Goal: Navigation & Orientation: Understand site structure

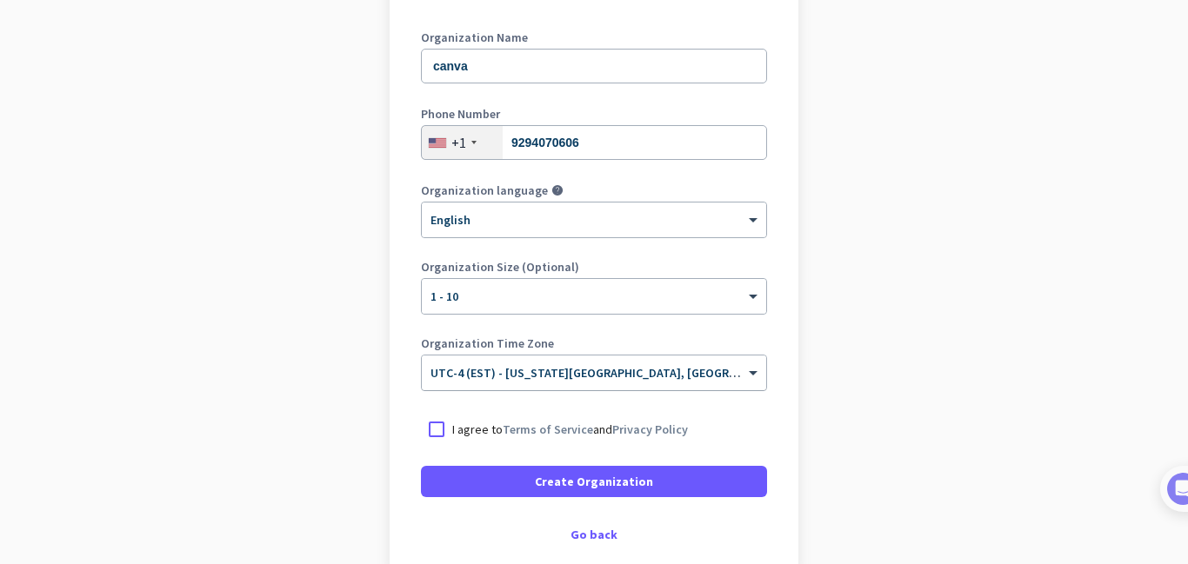
scroll to position [237, 0]
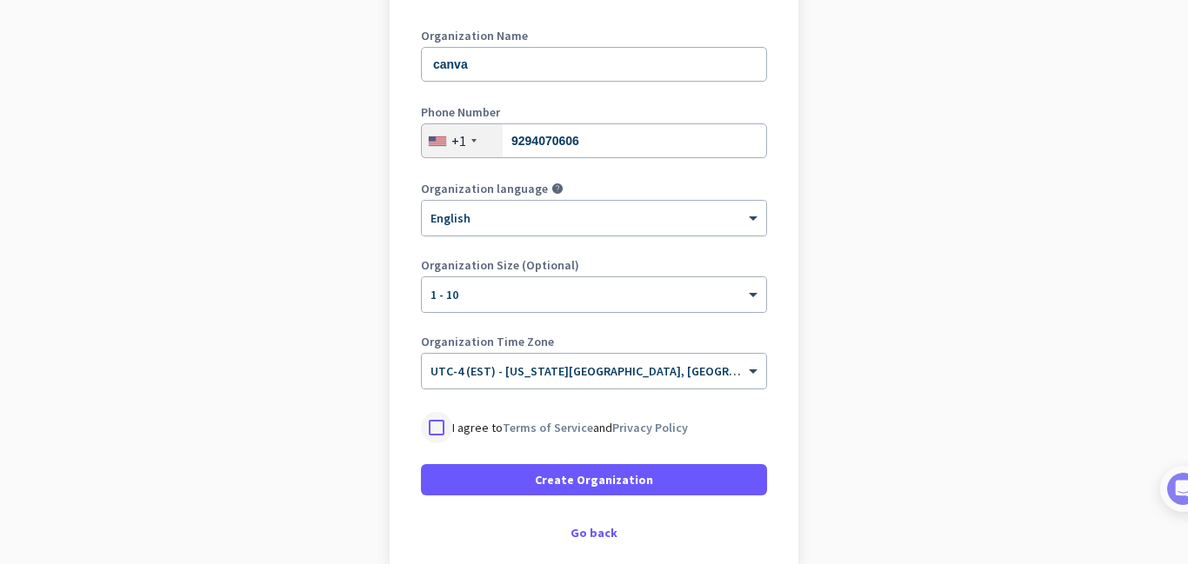
click at [440, 424] on div at bounding box center [436, 427] width 31 height 31
click at [534, 473] on span at bounding box center [594, 480] width 346 height 42
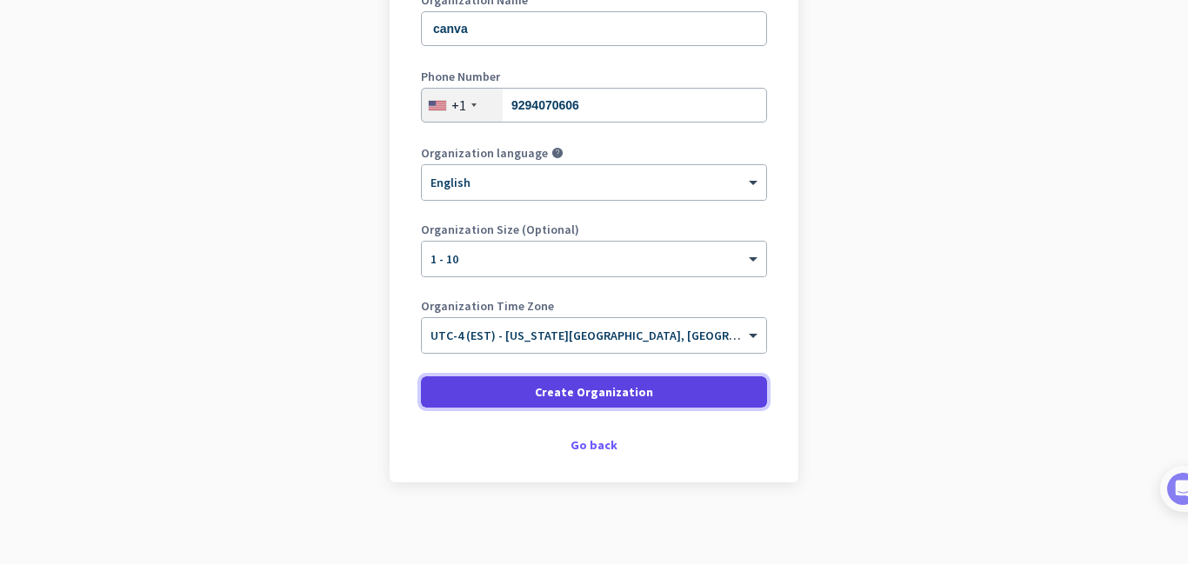
scroll to position [277, 0]
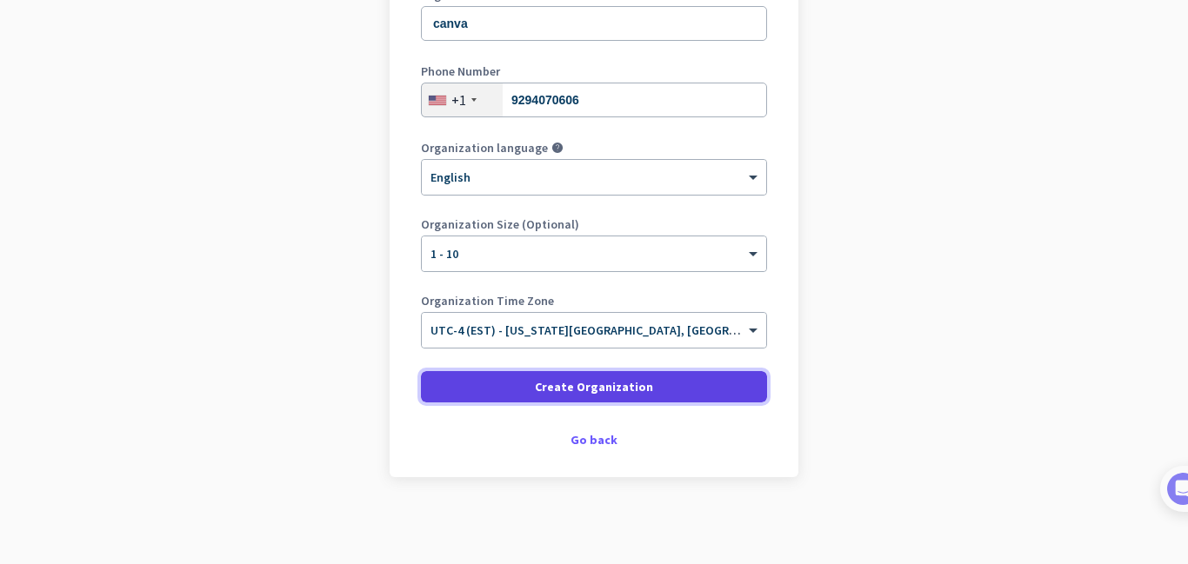
click at [730, 381] on span at bounding box center [594, 387] width 346 height 42
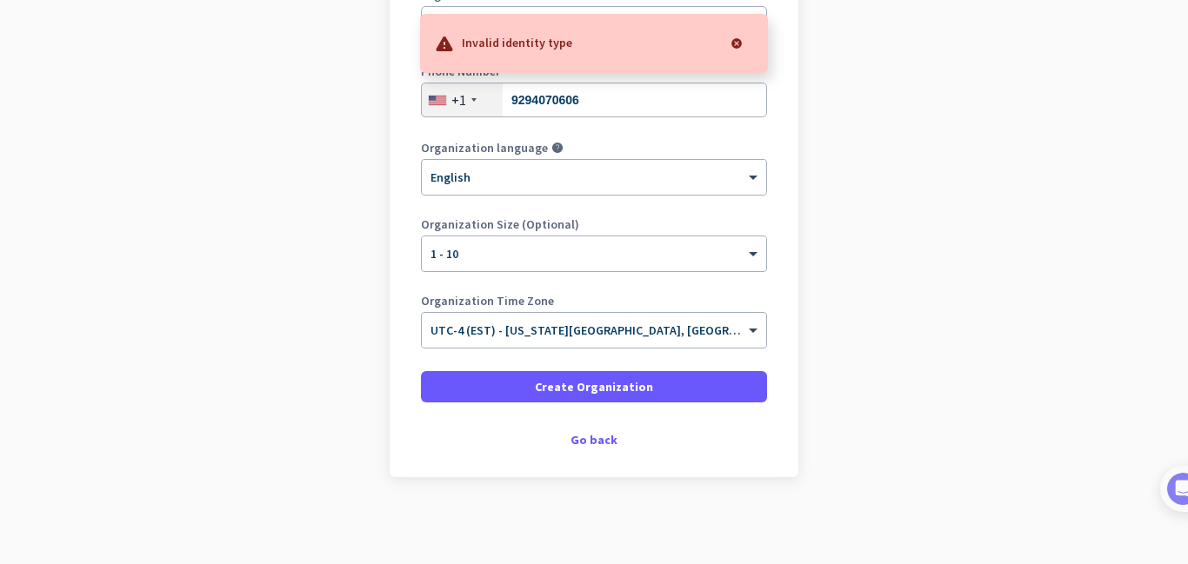
drag, startPoint x: 596, startPoint y: 440, endPoint x: 791, endPoint y: 456, distance: 195.4
click at [788, 459] on div "Create Organization Note: You can always change this later, or support multiple…" at bounding box center [594, 170] width 409 height 614
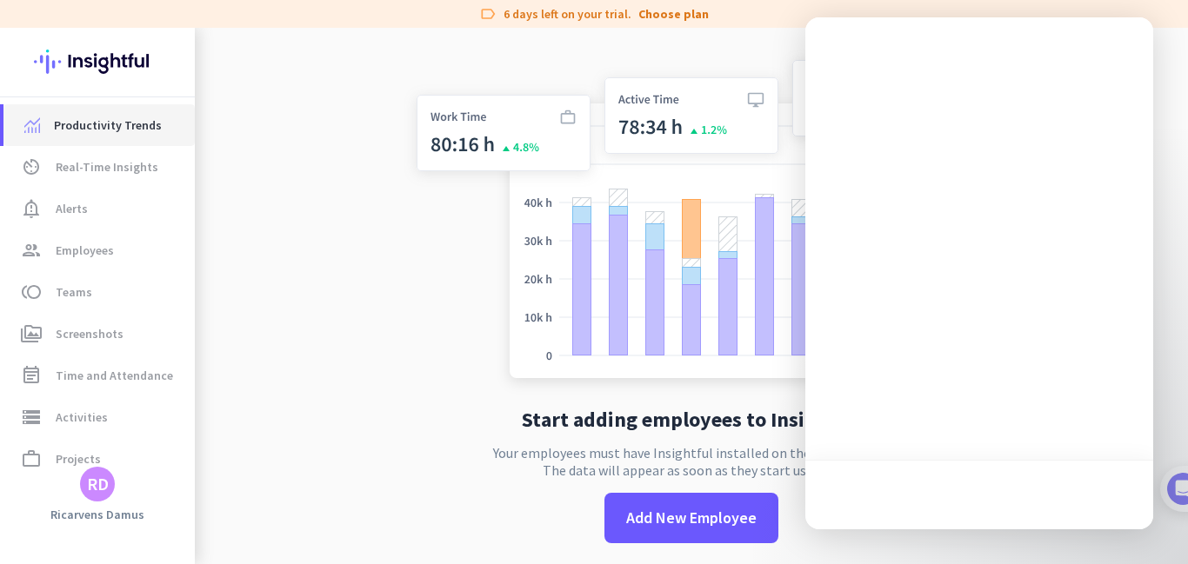
click at [147, 137] on link "Productivity Trends" at bounding box center [98, 125] width 191 height 42
click at [134, 159] on span "Real-Time Insights" at bounding box center [107, 167] width 103 height 21
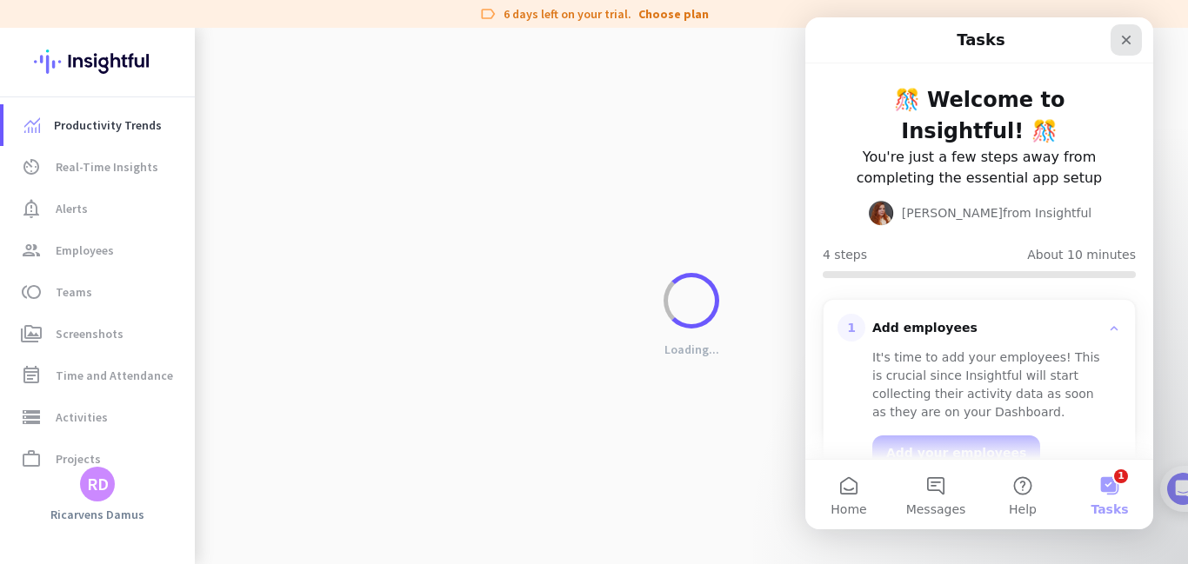
click at [1131, 42] on icon "Close" at bounding box center [1126, 40] width 14 height 14
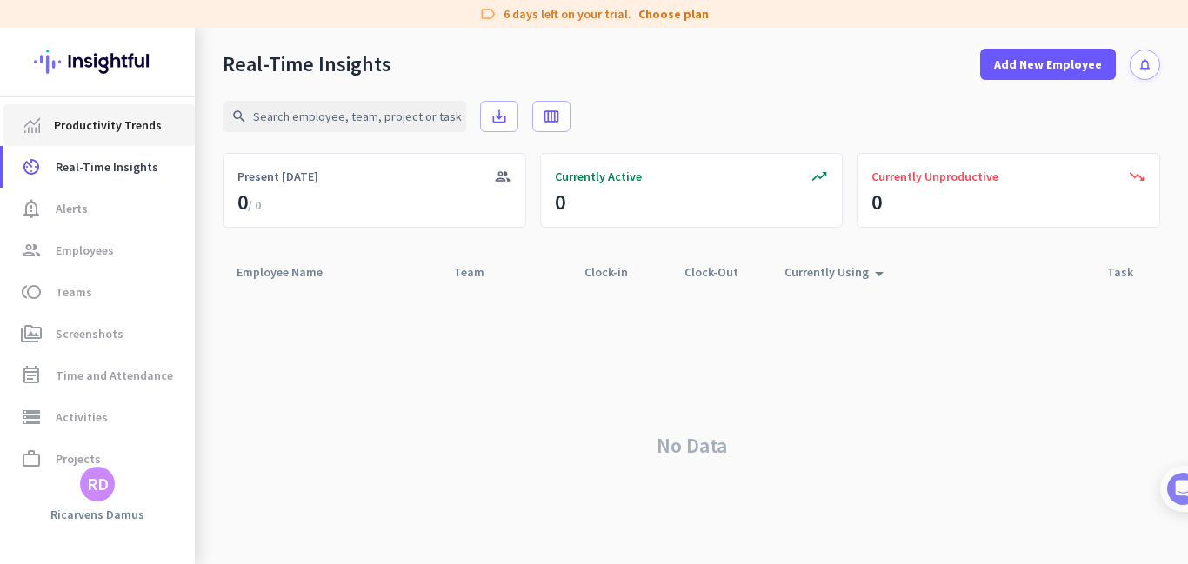
click at [150, 130] on span "Productivity Trends" at bounding box center [108, 125] width 108 height 21
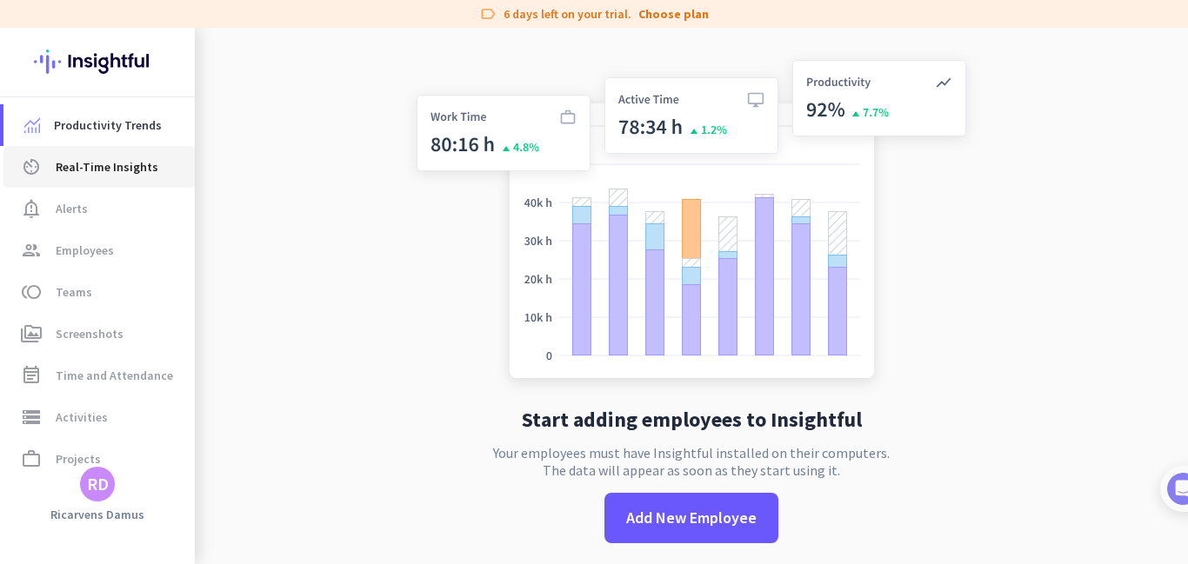
click at [42, 170] on span "av_timer Real-Time Insights" at bounding box center [98, 167] width 163 height 21
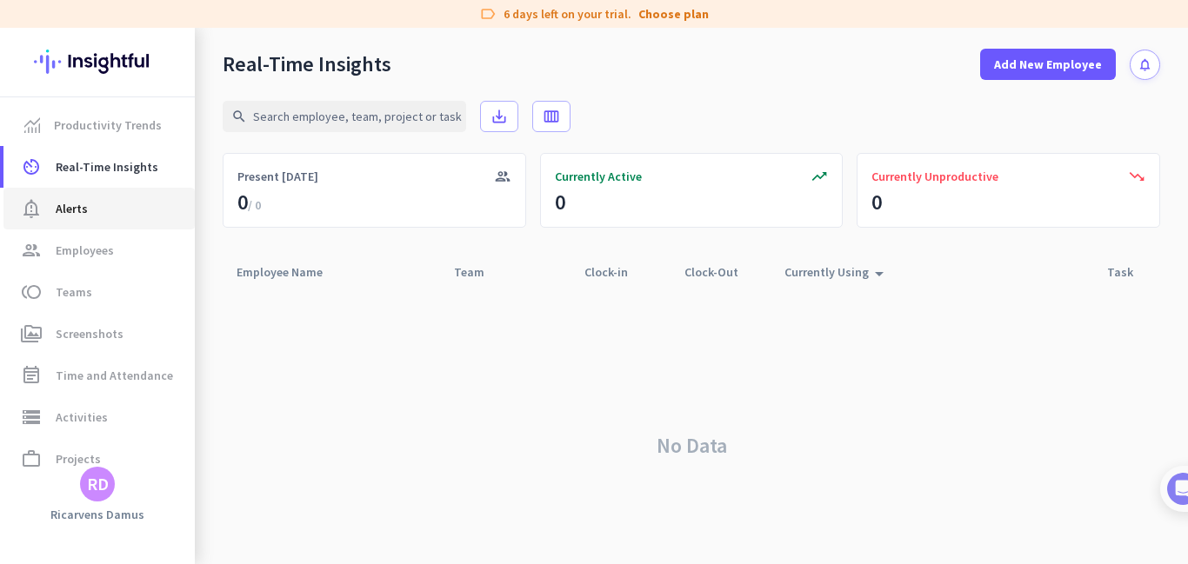
click at [39, 219] on link "notification_important Alerts" at bounding box center [98, 209] width 191 height 42
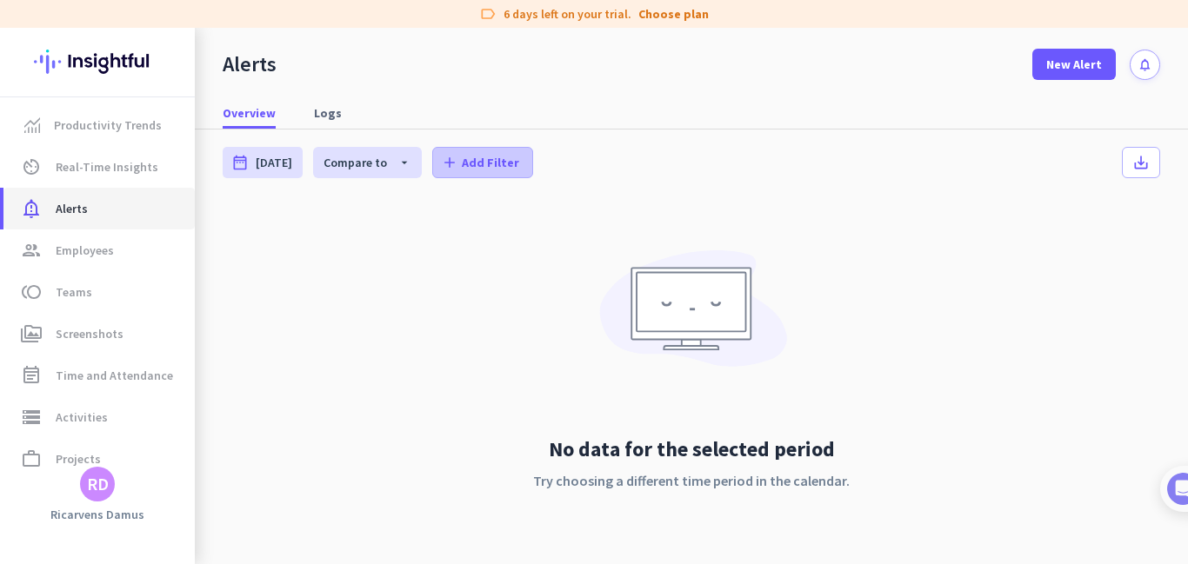
scroll to position [9, 0]
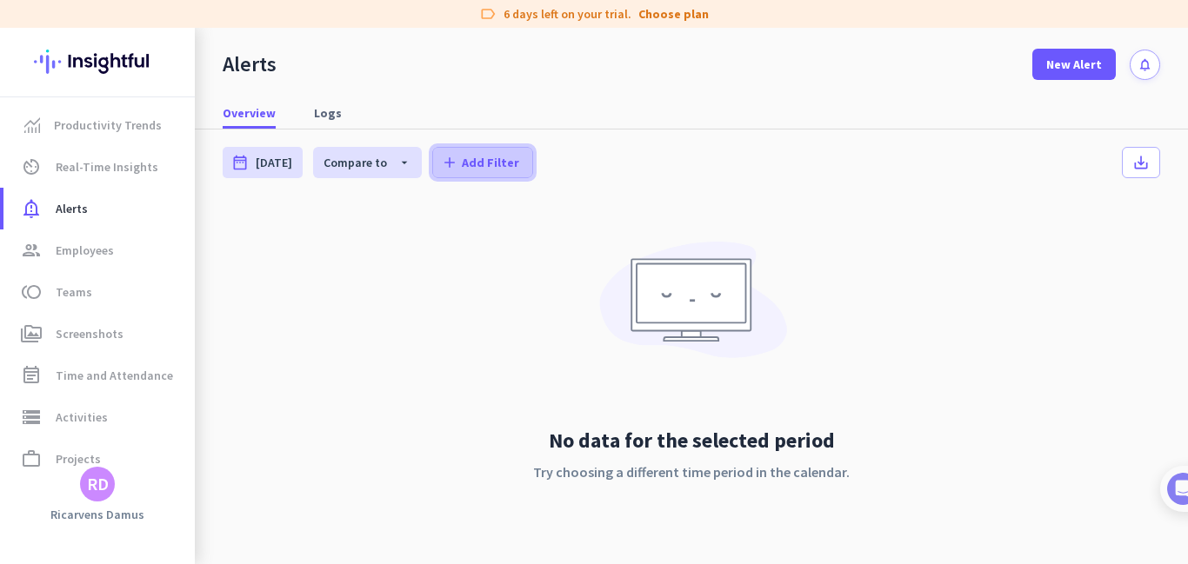
click at [504, 167] on span "Add Filter" at bounding box center [490, 162] width 57 height 17
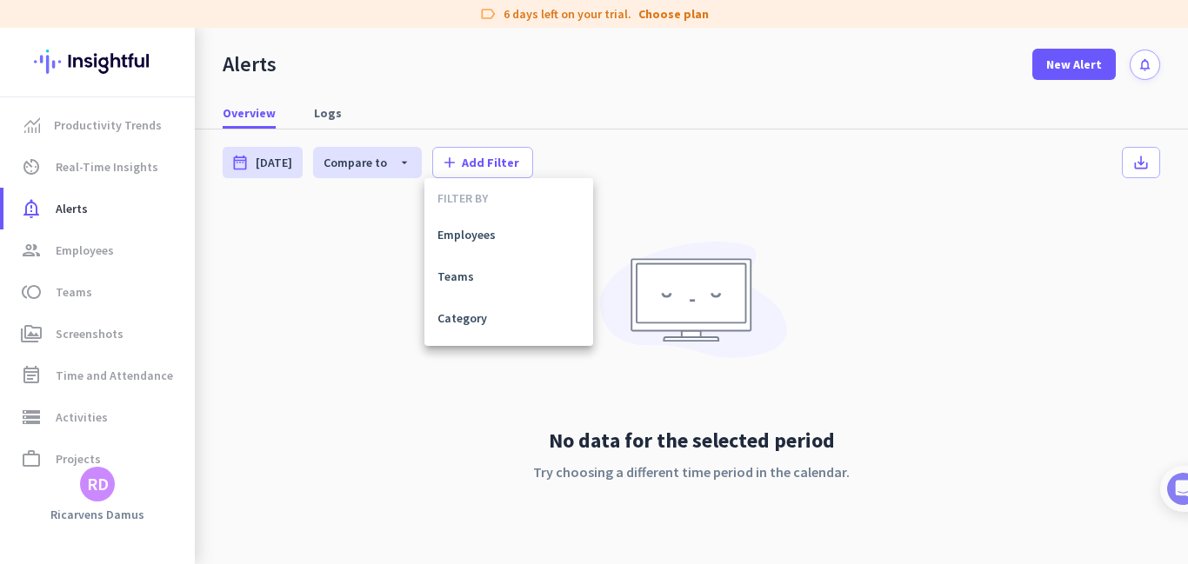
click at [366, 311] on div at bounding box center [594, 282] width 1188 height 564
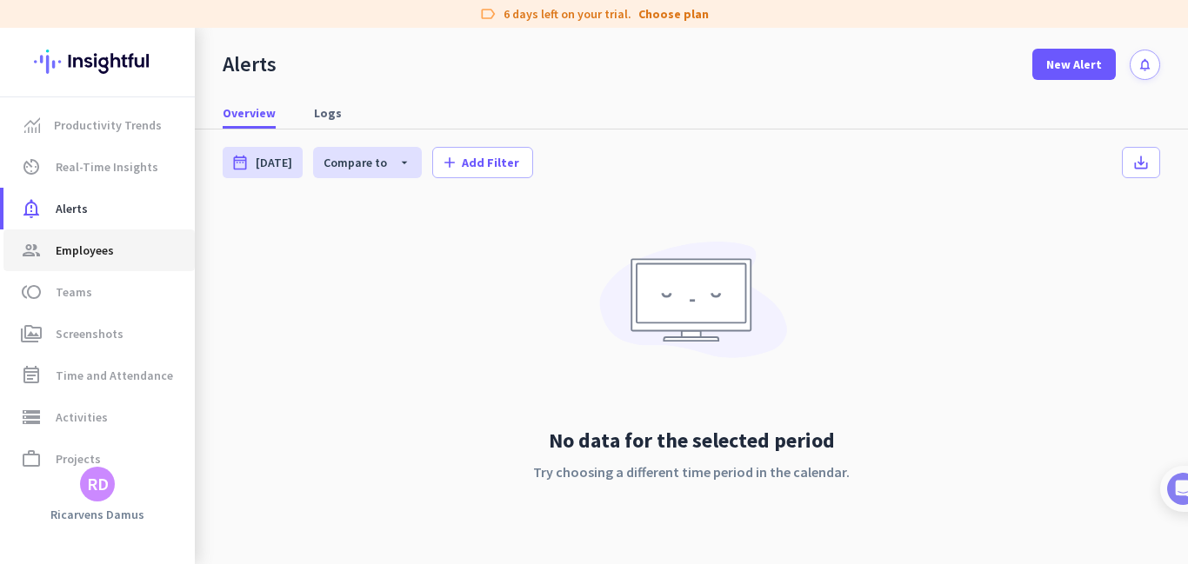
click at [154, 243] on span "group Employees" at bounding box center [98, 250] width 163 height 21
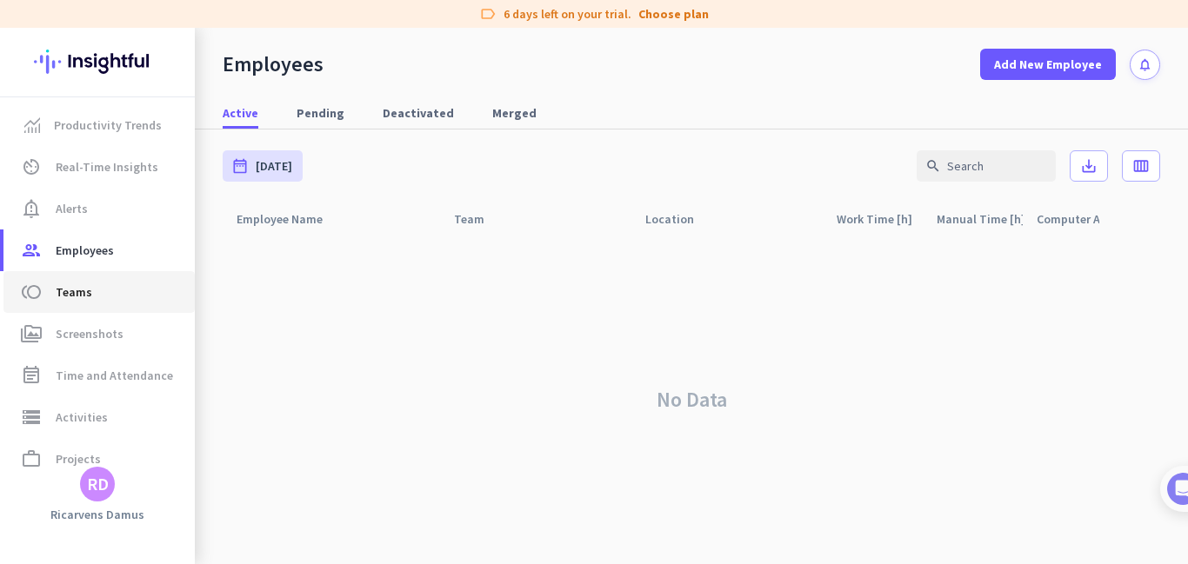
click at [95, 305] on link "toll Teams" at bounding box center [98, 292] width 191 height 42
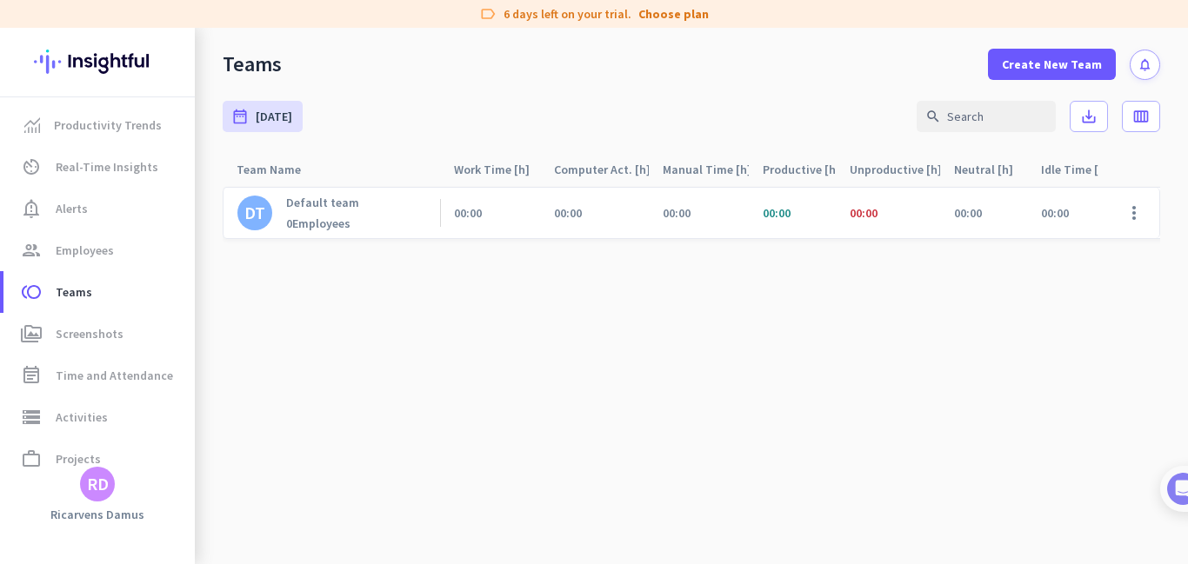
click at [1171, 2] on div "label 6 days left on your trial. Choose plan" at bounding box center [594, 14] width 1188 height 28
click at [1034, 75] on span at bounding box center [1052, 64] width 128 height 42
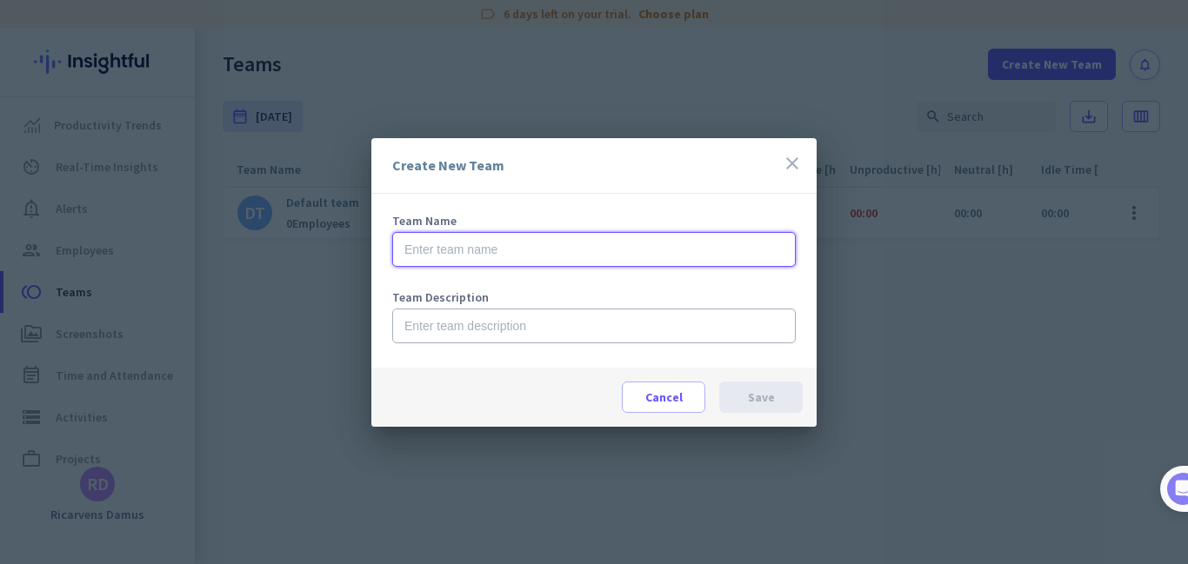
click at [553, 243] on input "text" at bounding box center [593, 249] width 403 height 35
click at [592, 239] on input "text" at bounding box center [593, 249] width 403 height 35
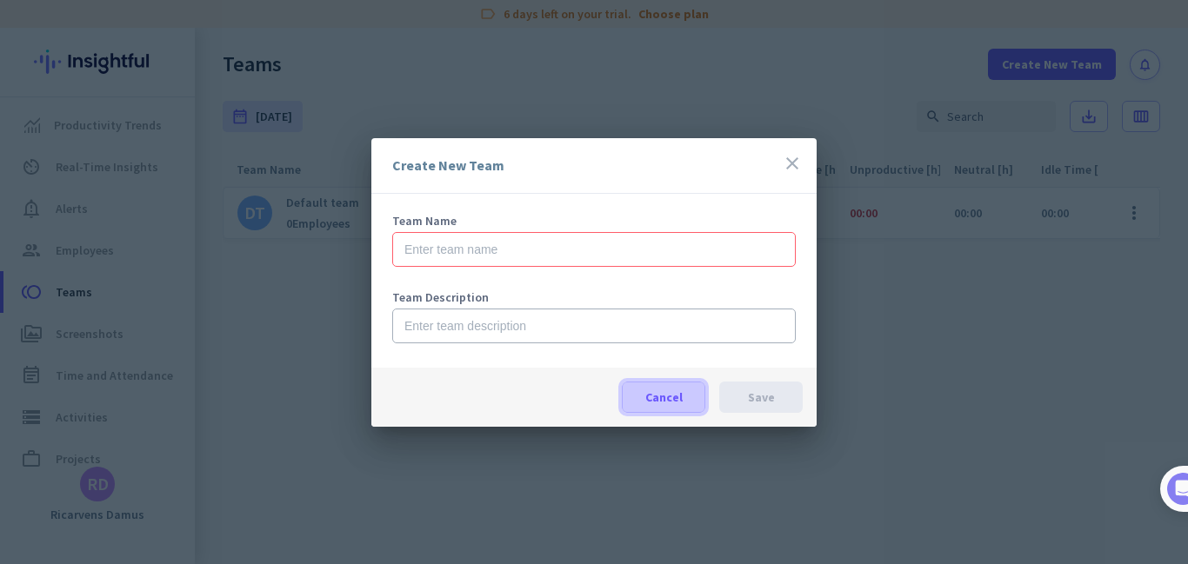
click at [666, 396] on span "Cancel" at bounding box center [663, 397] width 37 height 17
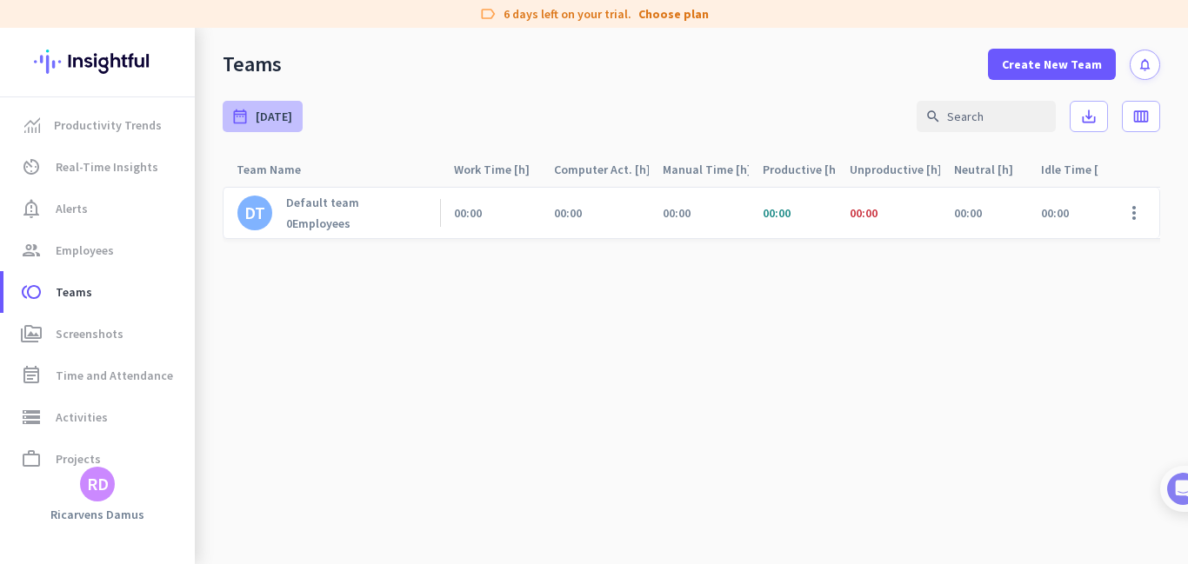
click at [267, 124] on span "[DATE]" at bounding box center [274, 116] width 37 height 17
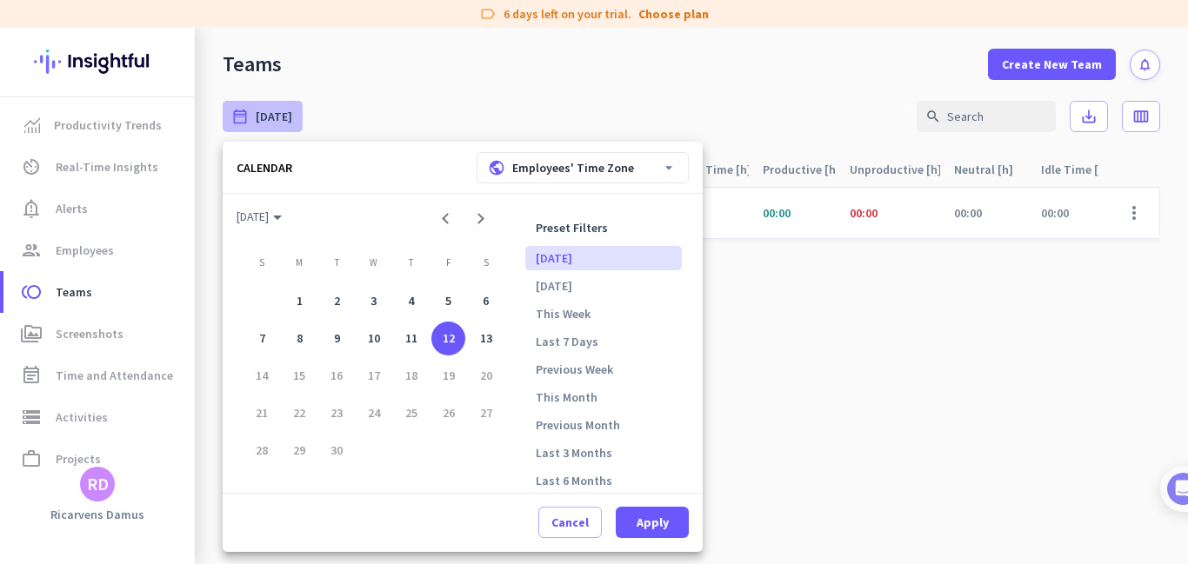
click at [267, 124] on div at bounding box center [594, 282] width 1188 height 564
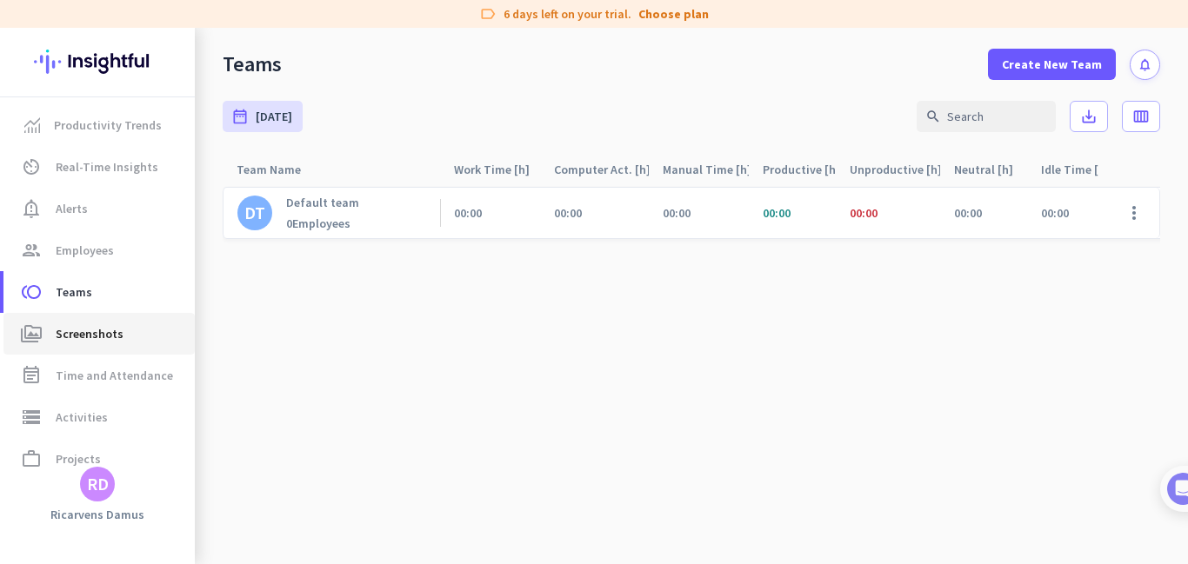
click at [142, 334] on span "perm_media Screenshots" at bounding box center [98, 333] width 163 height 21
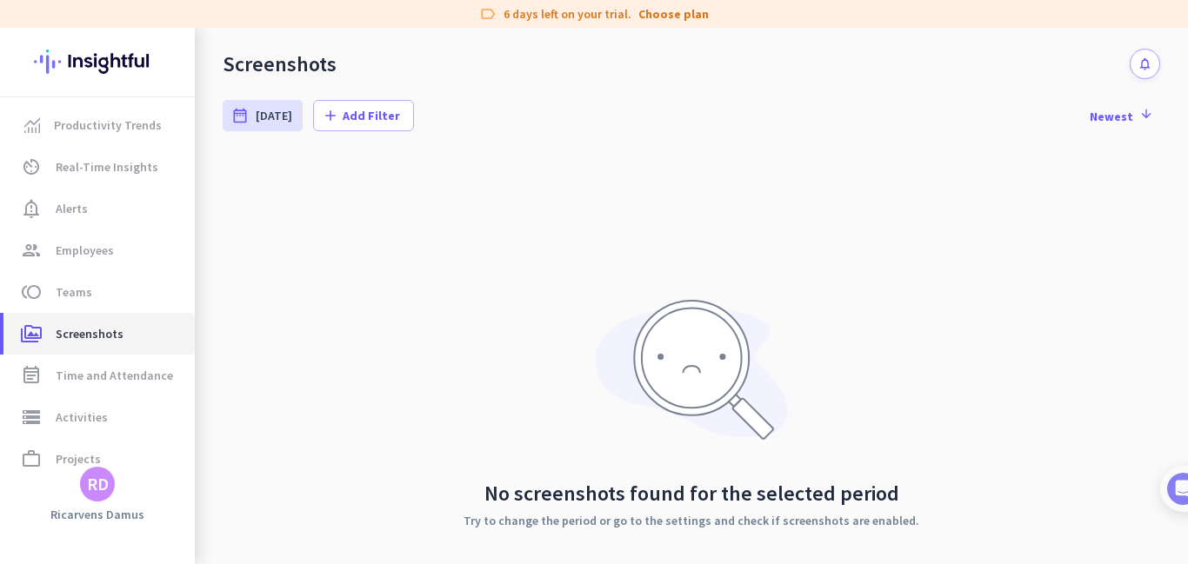
scroll to position [110, 0]
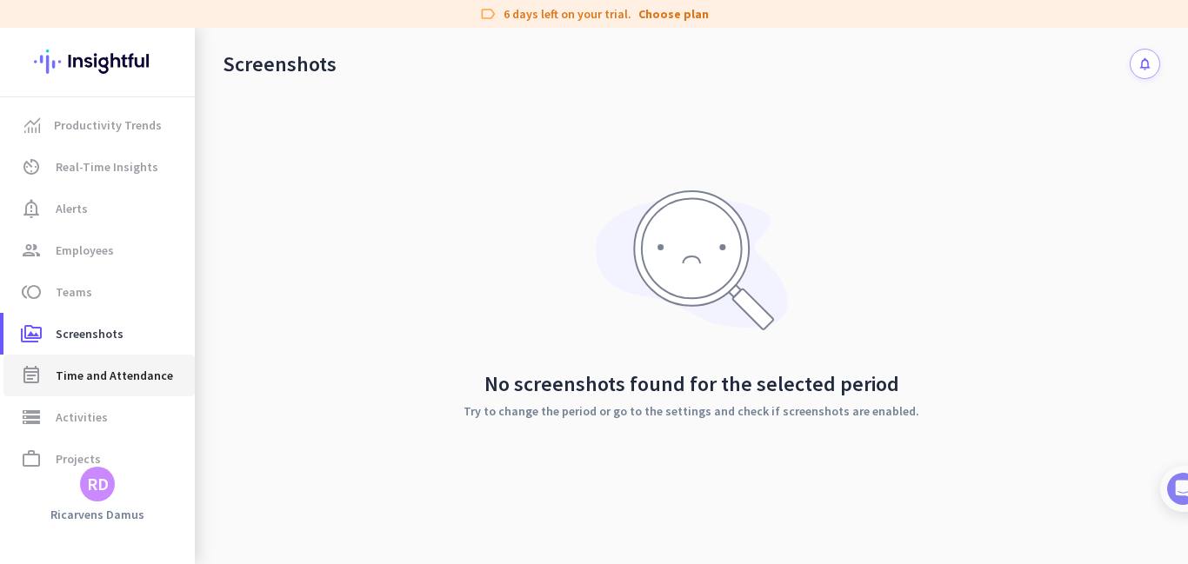
click at [36, 389] on link "event_note Time and Attendance" at bounding box center [98, 376] width 191 height 42
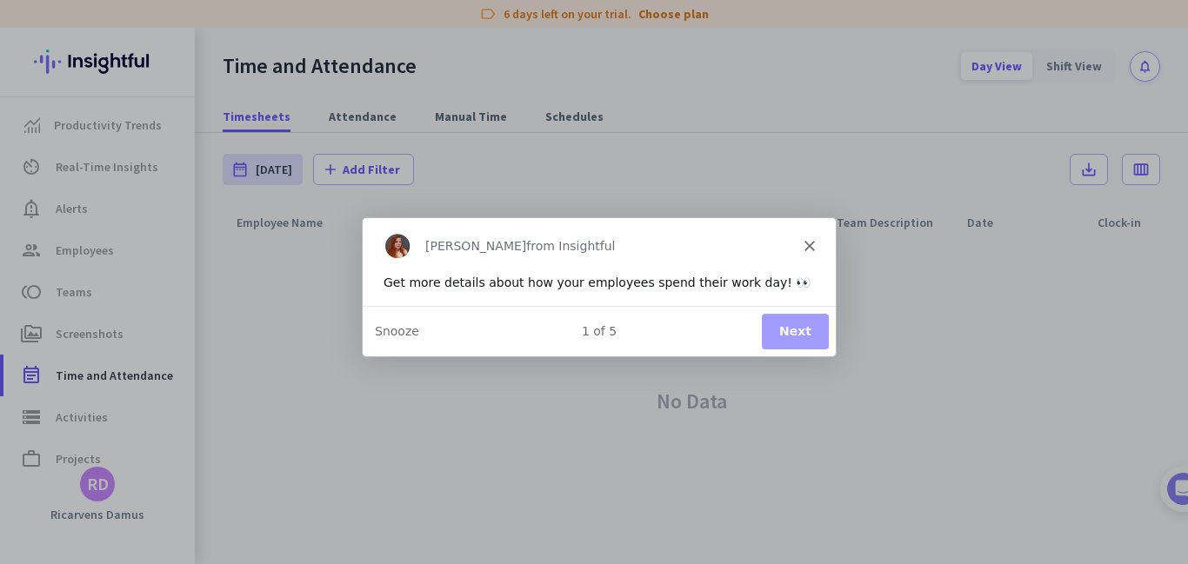
click at [791, 334] on button "Next" at bounding box center [794, 331] width 67 height 36
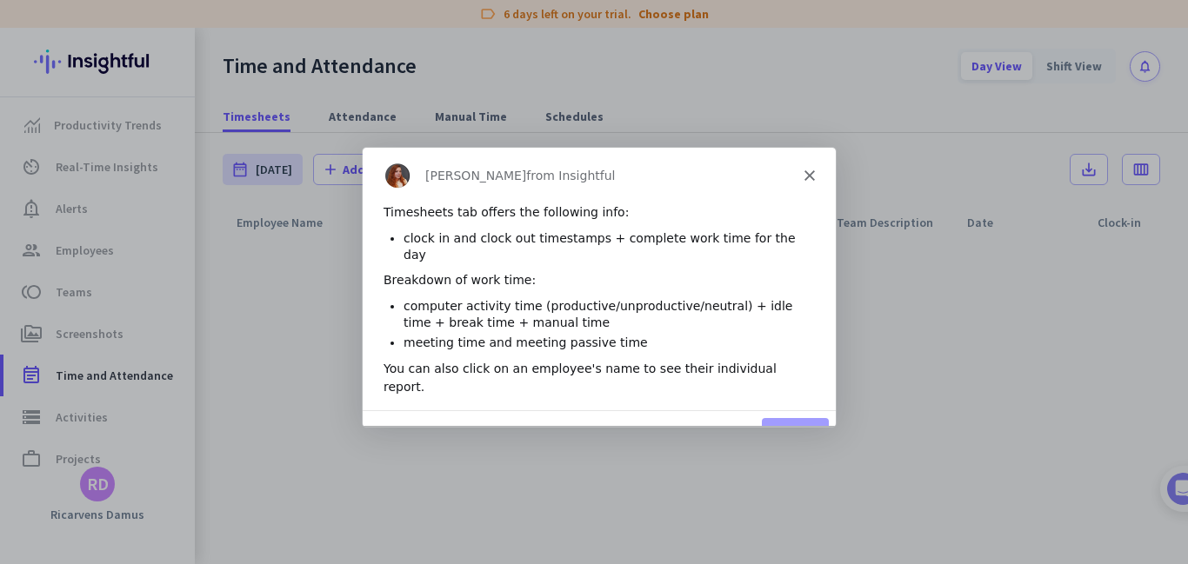
click at [788, 417] on button "Next" at bounding box center [794, 435] width 67 height 36
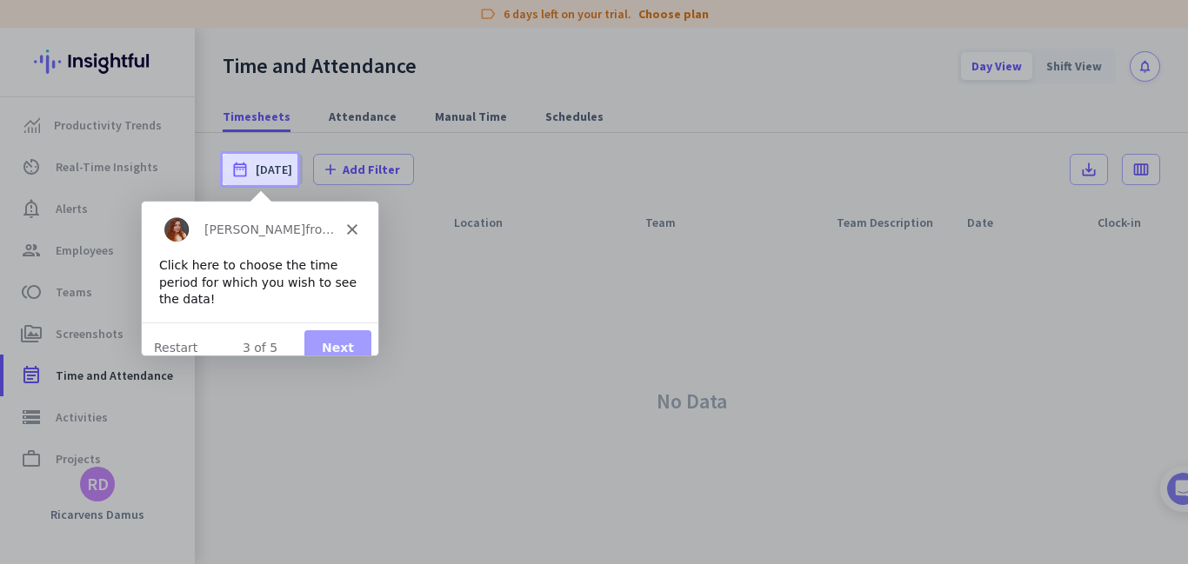
click at [330, 330] on button "Next" at bounding box center [336, 348] width 67 height 36
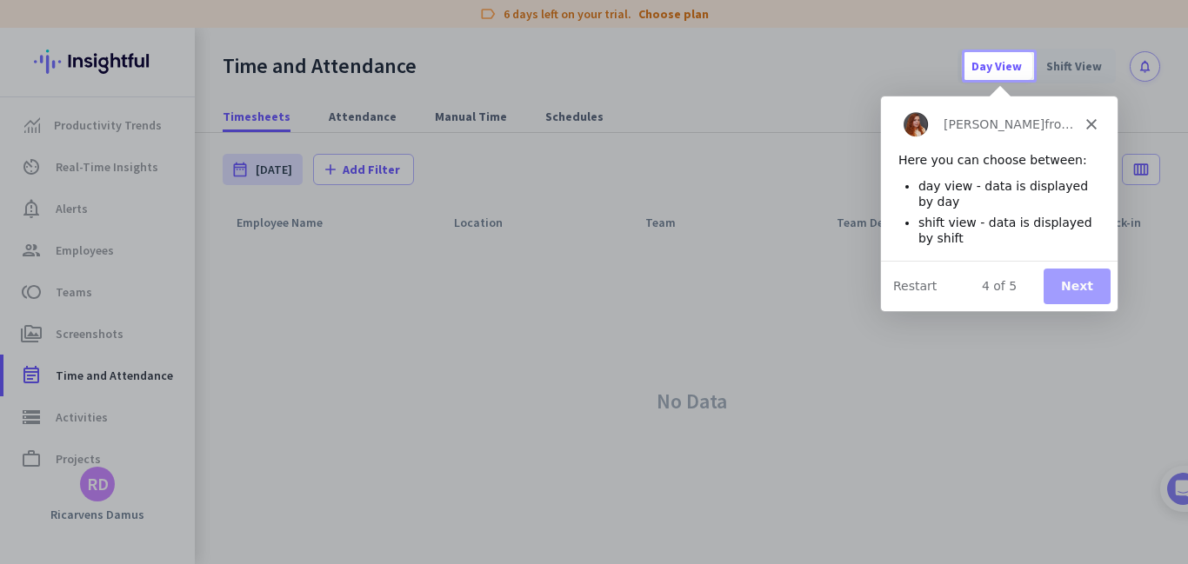
click at [1056, 284] on button "Next" at bounding box center [1076, 286] width 67 height 36
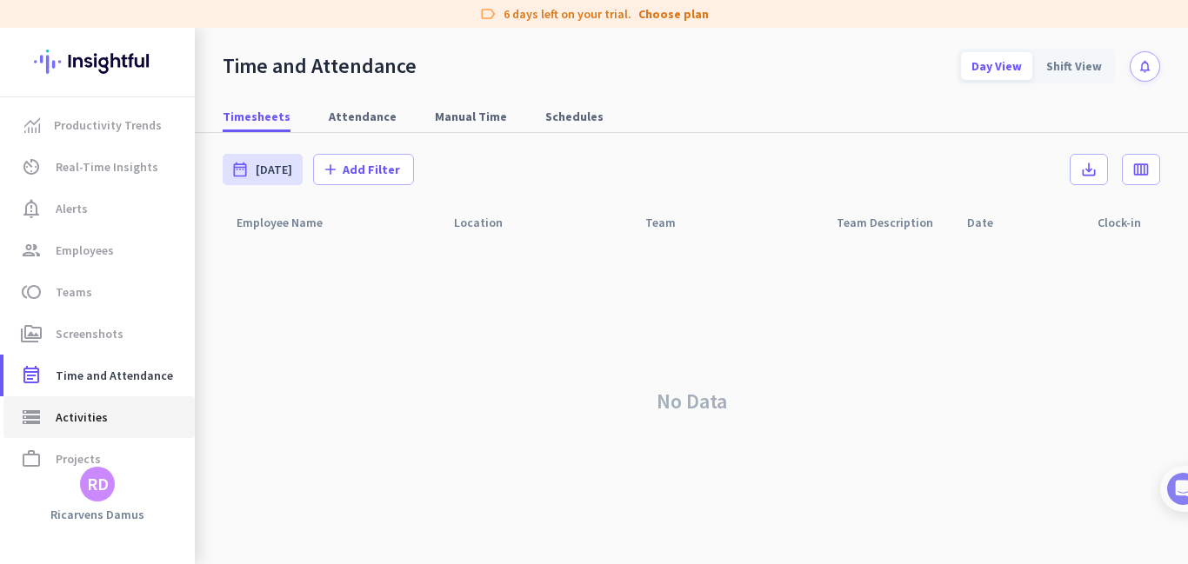
click at [109, 423] on span "storage Activities" at bounding box center [98, 417] width 163 height 21
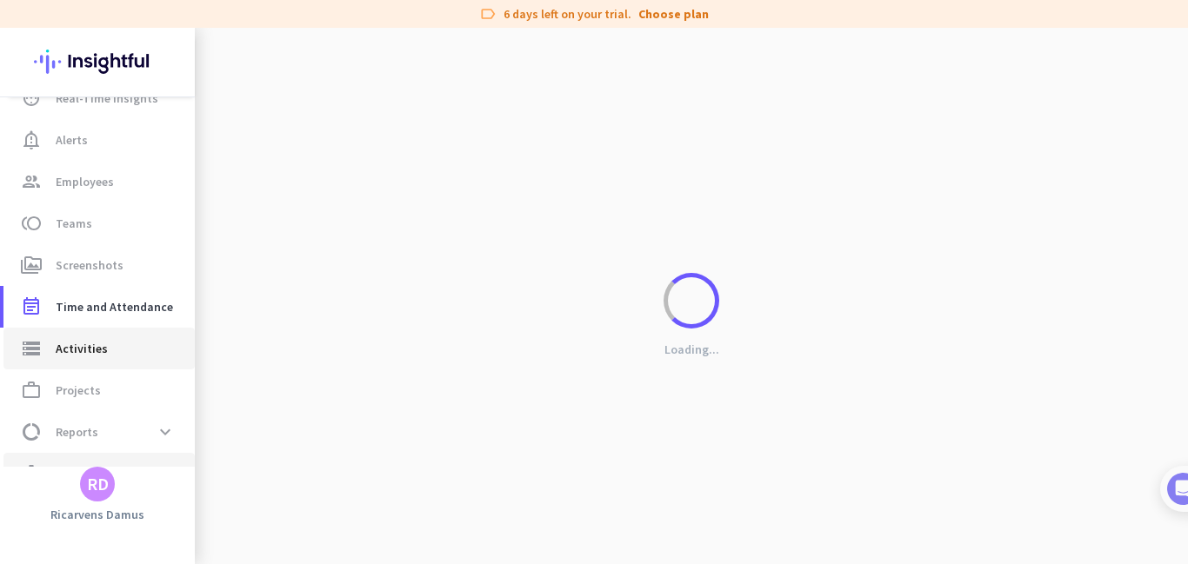
scroll to position [103, 0]
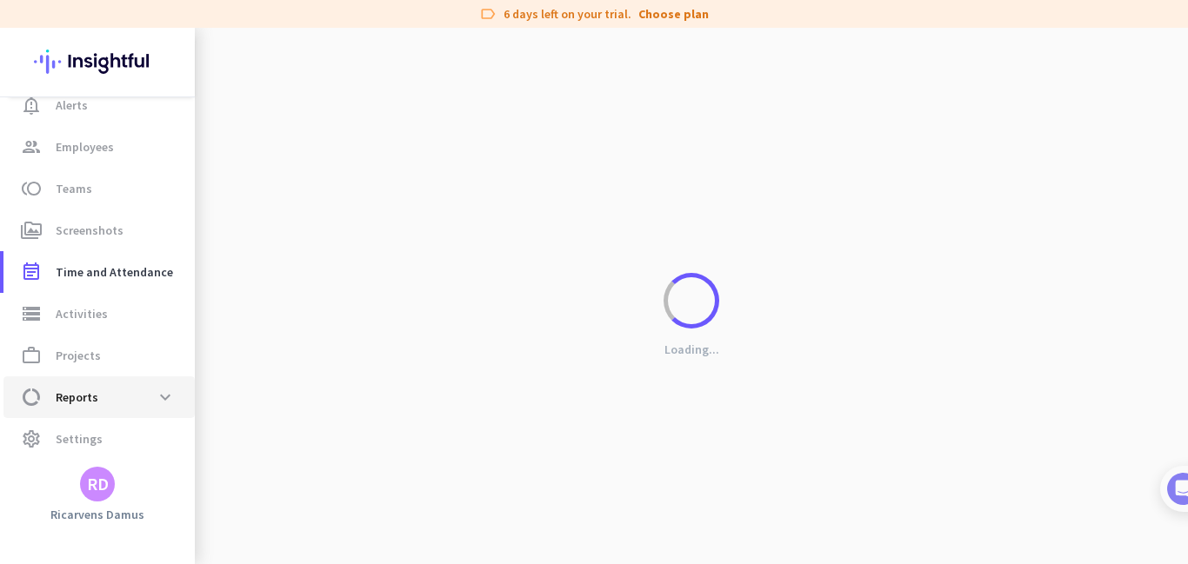
click at [103, 403] on span "data_usage Reports expand_more" at bounding box center [98, 397] width 163 height 31
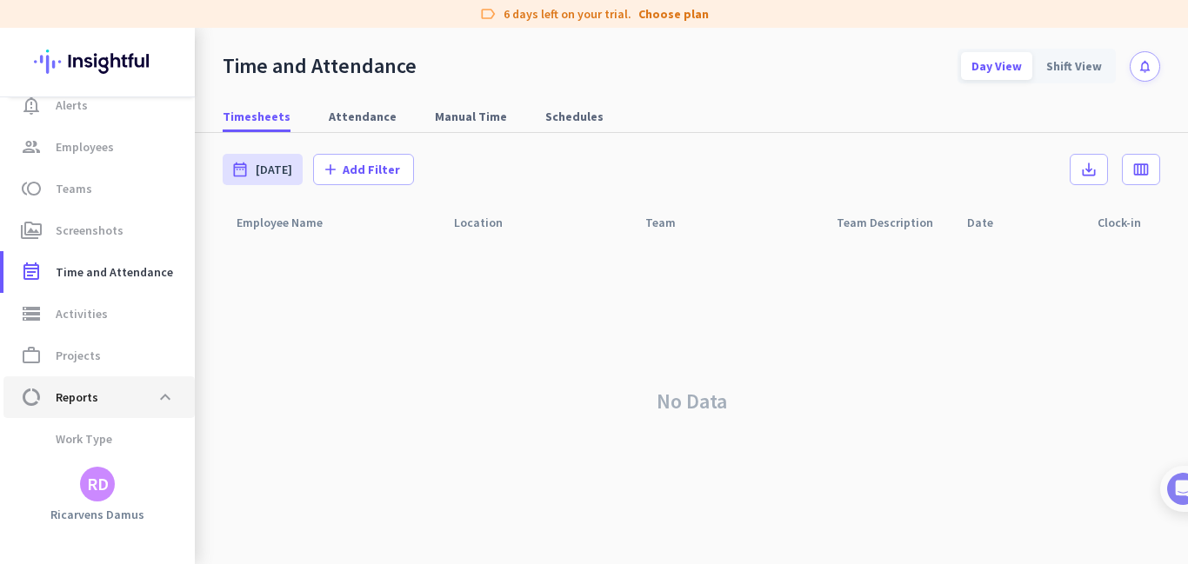
scroll to position [263, 0]
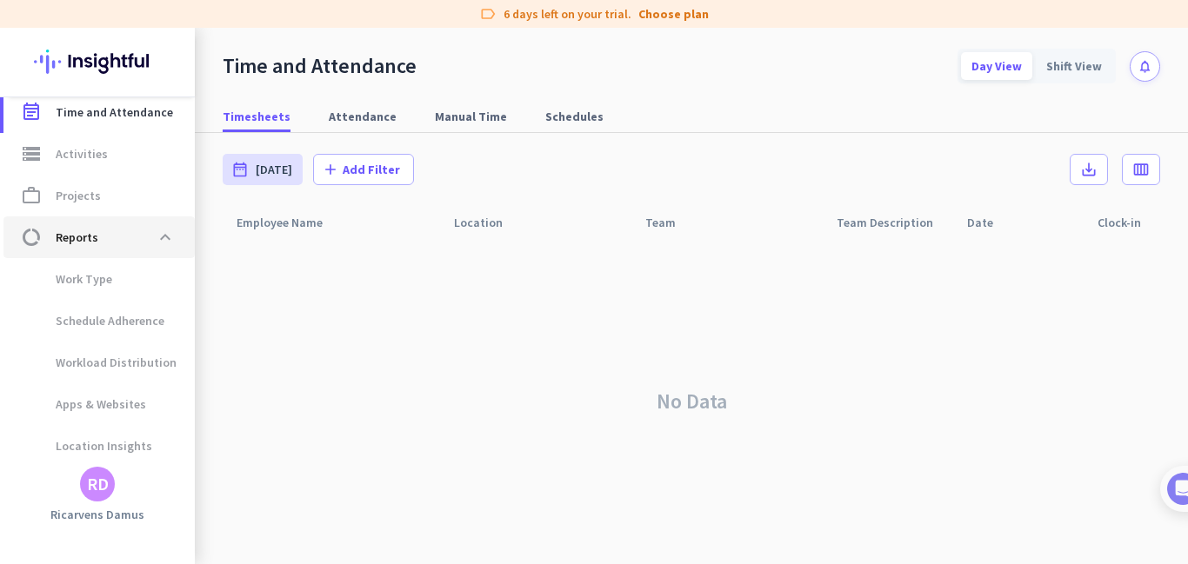
type input "[DATE] - [DATE]"
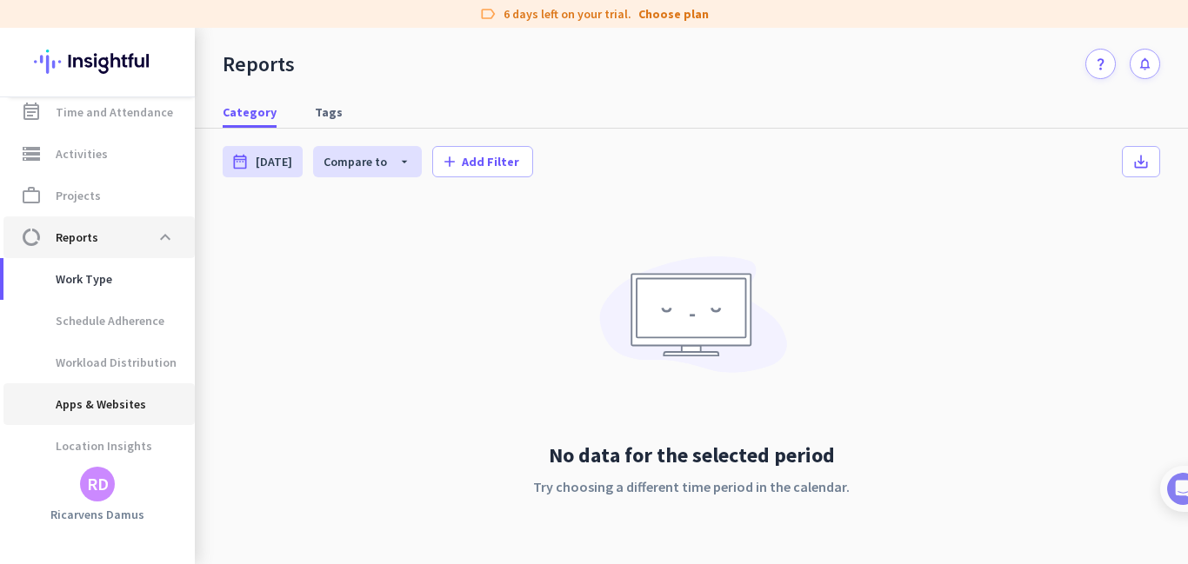
scroll to position [312, 0]
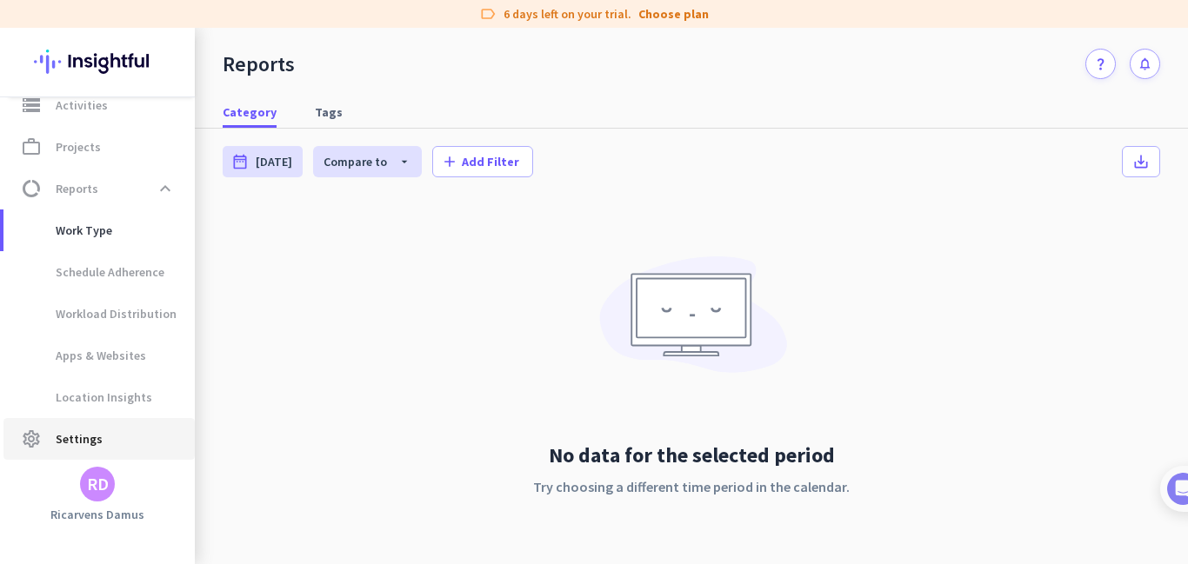
click at [109, 435] on span "settings Settings" at bounding box center [98, 439] width 163 height 21
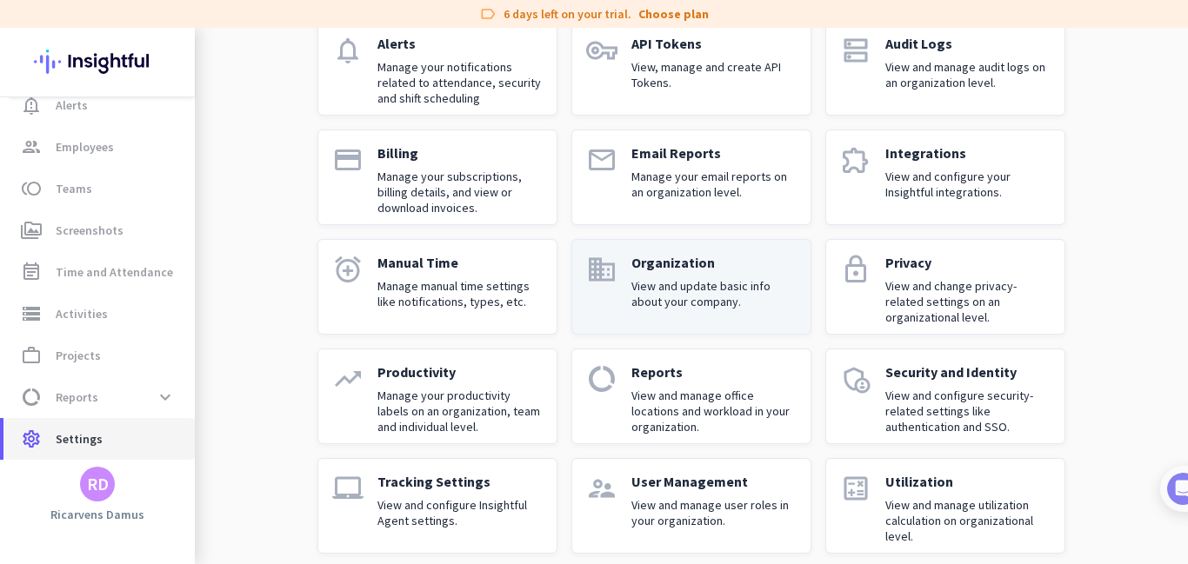
scroll to position [129, 0]
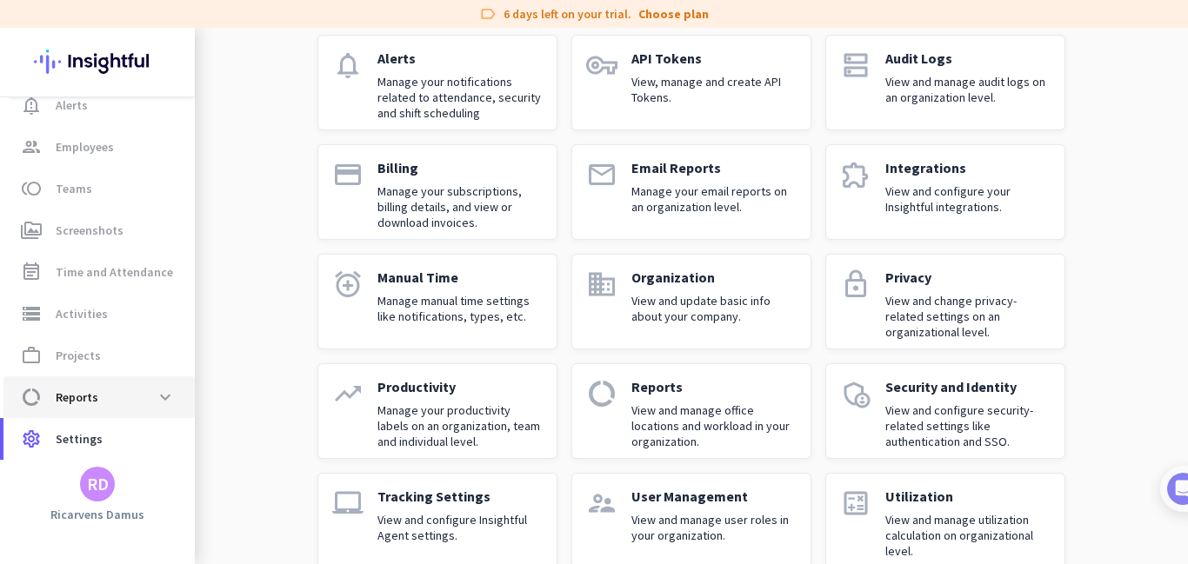
click at [50, 413] on link "data_usage Reports expand_more" at bounding box center [98, 398] width 191 height 42
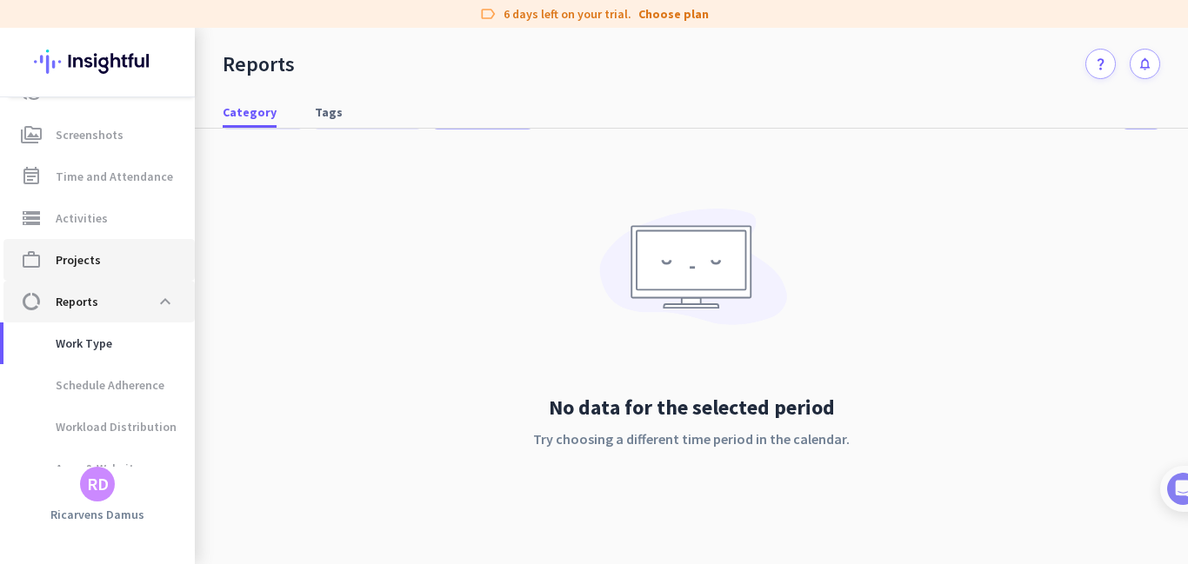
scroll to position [190, 0]
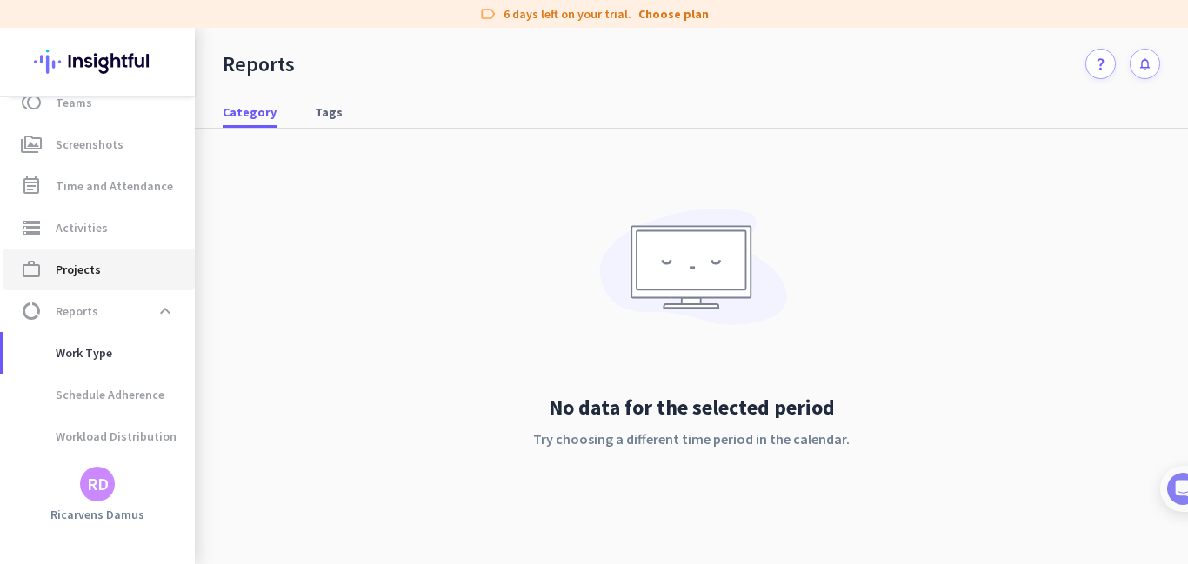
click at [147, 264] on span "work_outline Projects" at bounding box center [98, 269] width 163 height 21
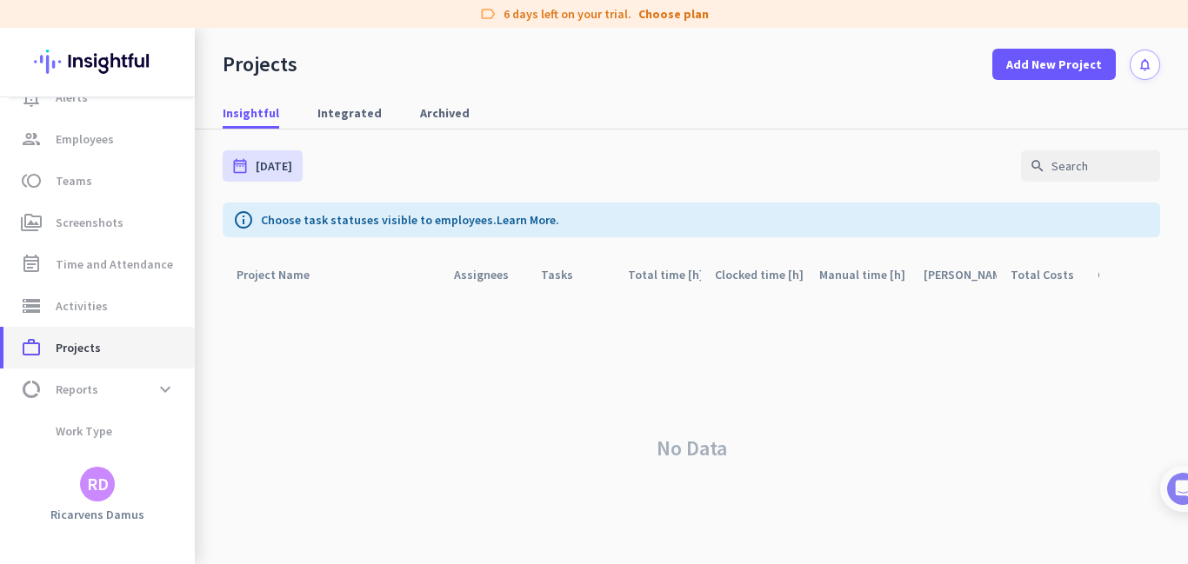
scroll to position [103, 0]
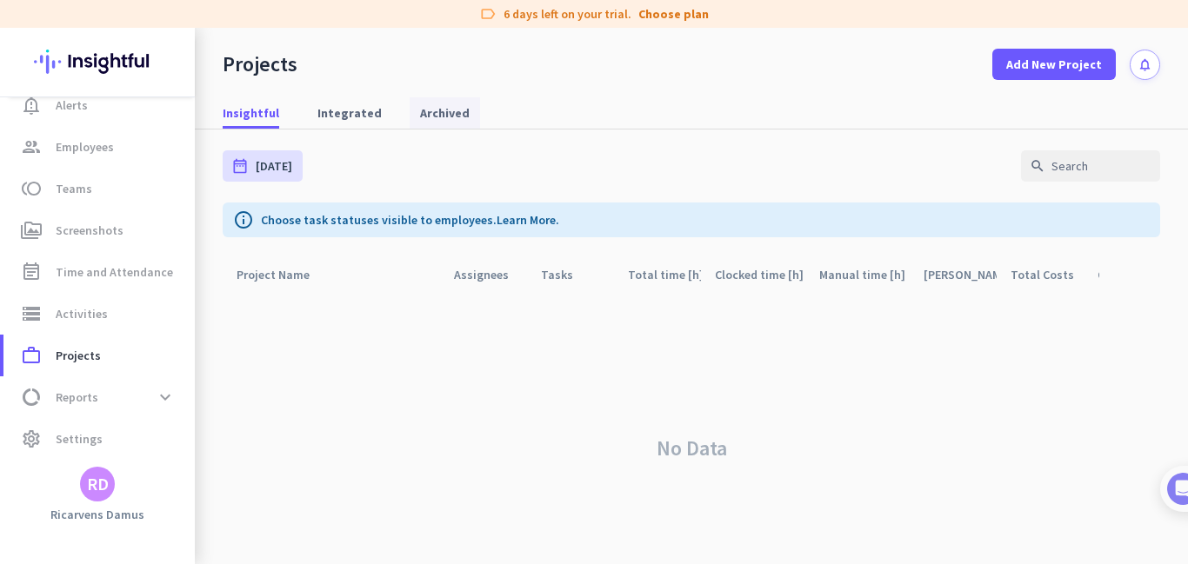
click at [379, 112] on link "Integrated" at bounding box center [349, 112] width 85 height 31
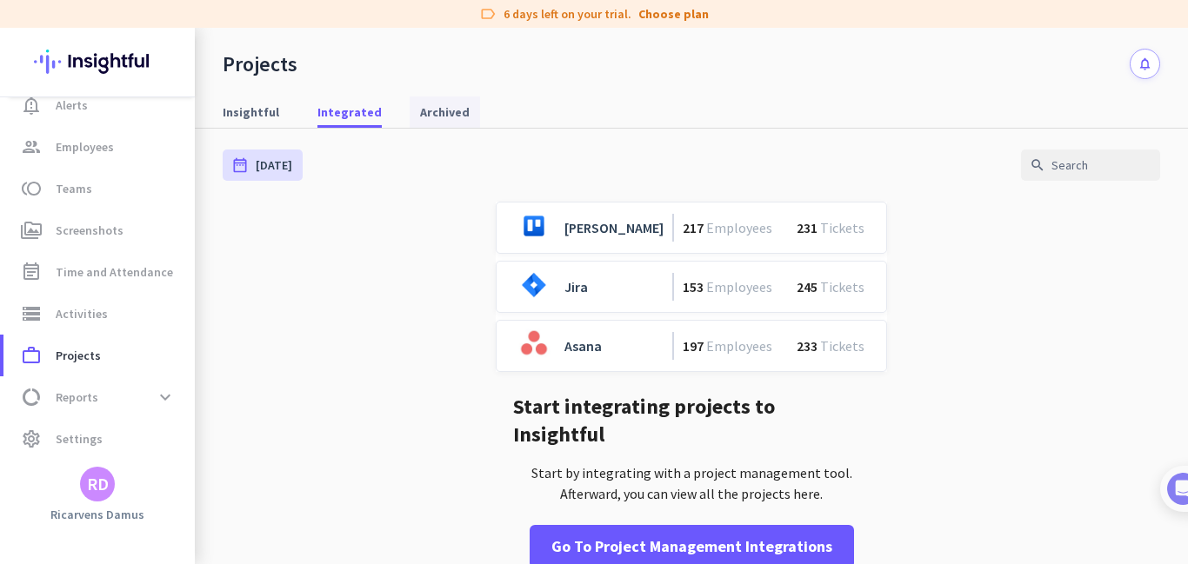
click at [444, 123] on span "Archived" at bounding box center [445, 112] width 50 height 31
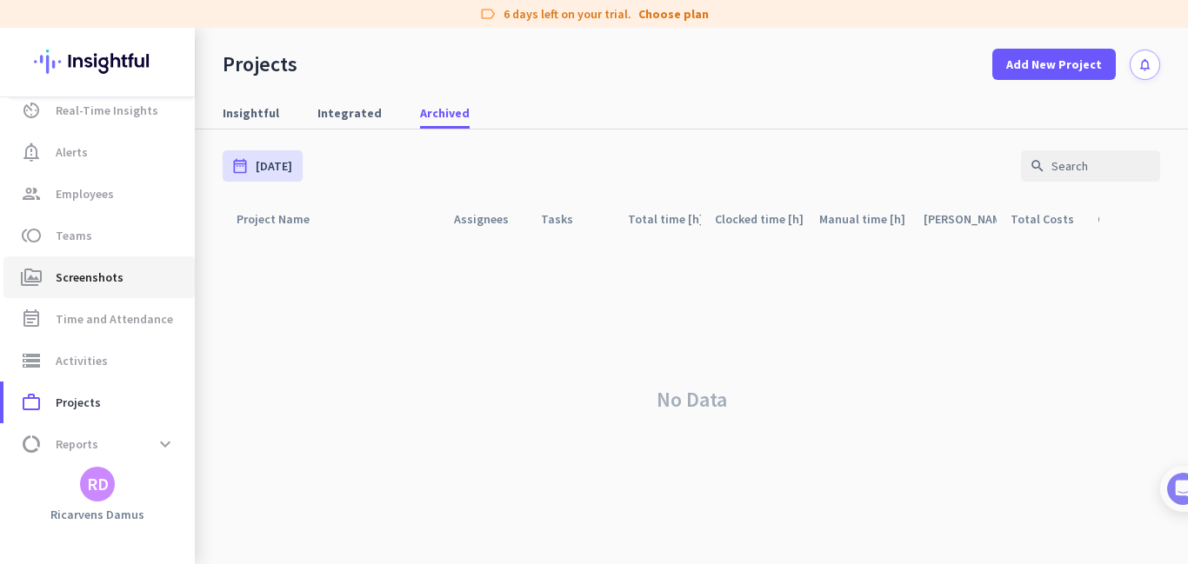
scroll to position [103, 0]
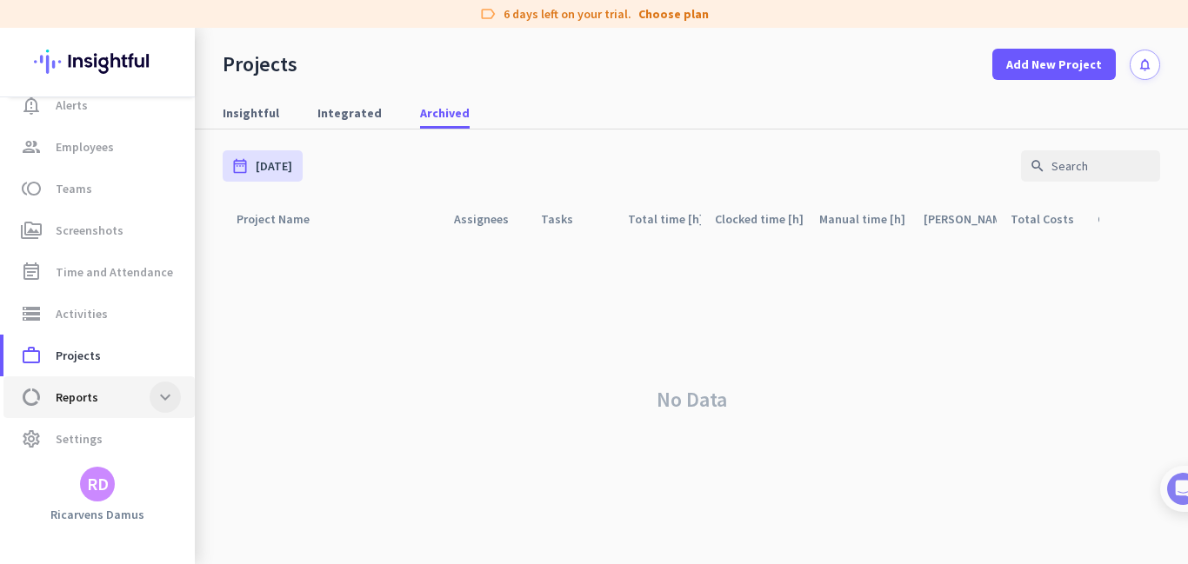
click at [171, 391] on span at bounding box center [165, 397] width 31 height 31
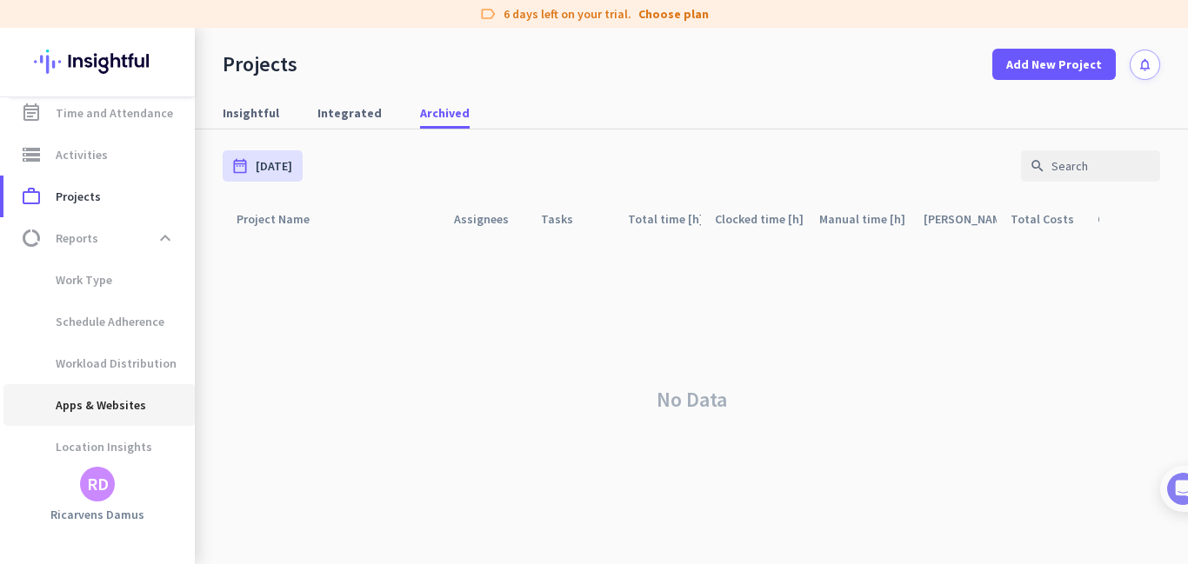
scroll to position [263, 0]
click at [141, 329] on span "Schedule Adherence" at bounding box center [90, 321] width 147 height 42
